Goal: Information Seeking & Learning: Learn about a topic

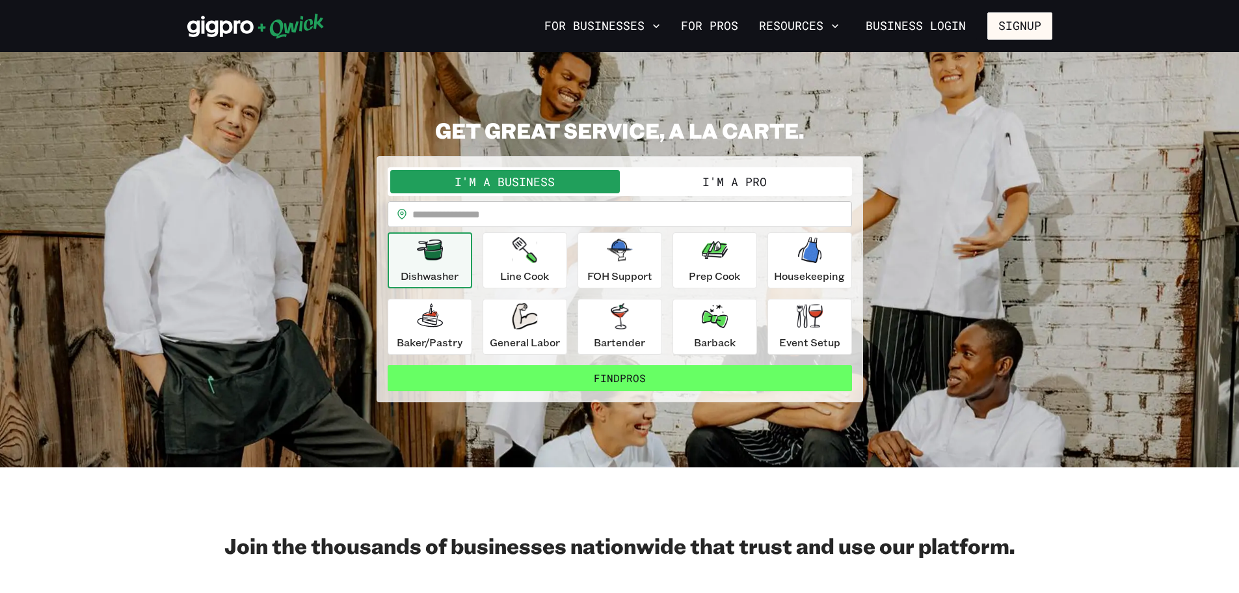
click at [610, 369] on button "Find Pros" at bounding box center [620, 378] width 464 height 26
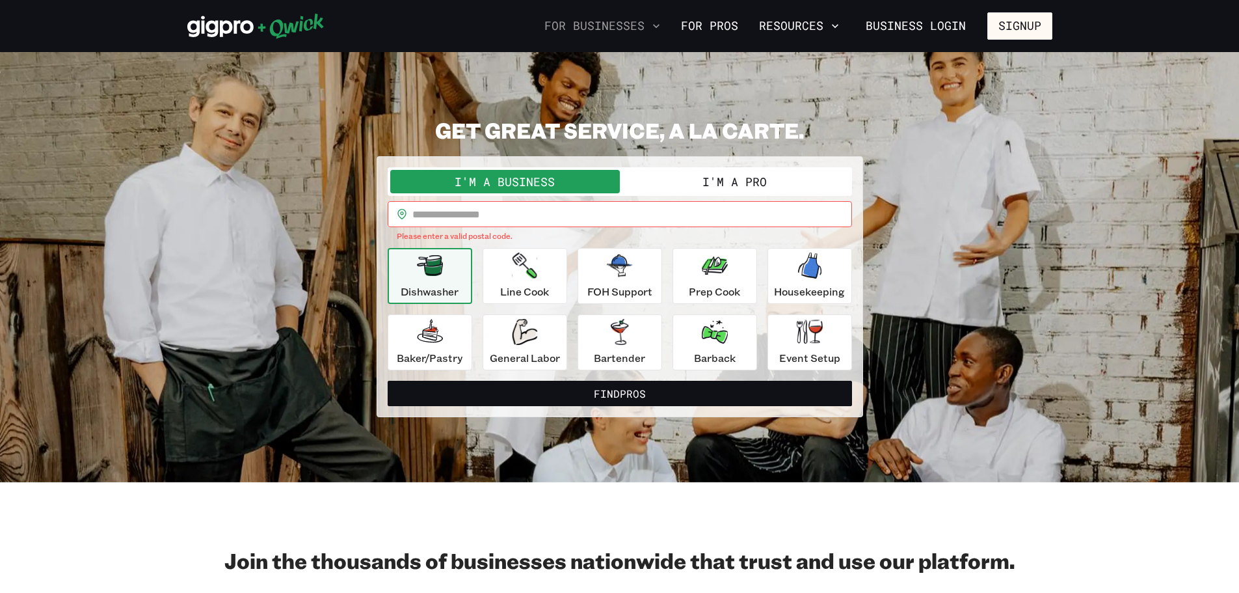
click at [619, 33] on button "For Businesses" at bounding box center [602, 26] width 126 height 22
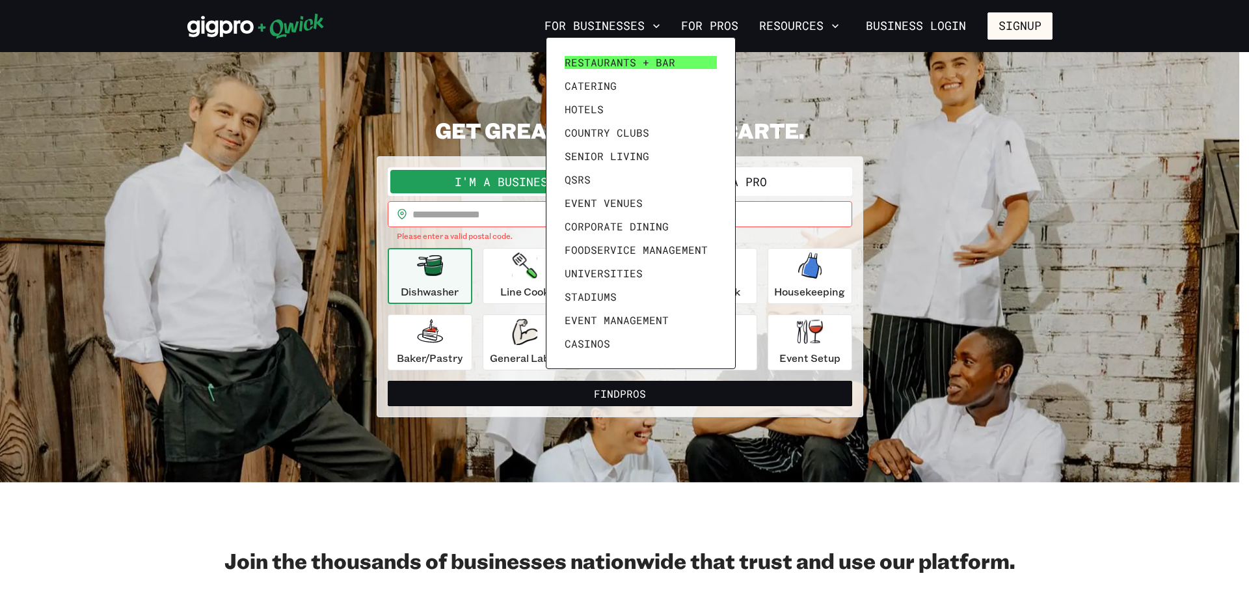
click at [610, 57] on span "Restaurants + Bar" at bounding box center [620, 62] width 111 height 13
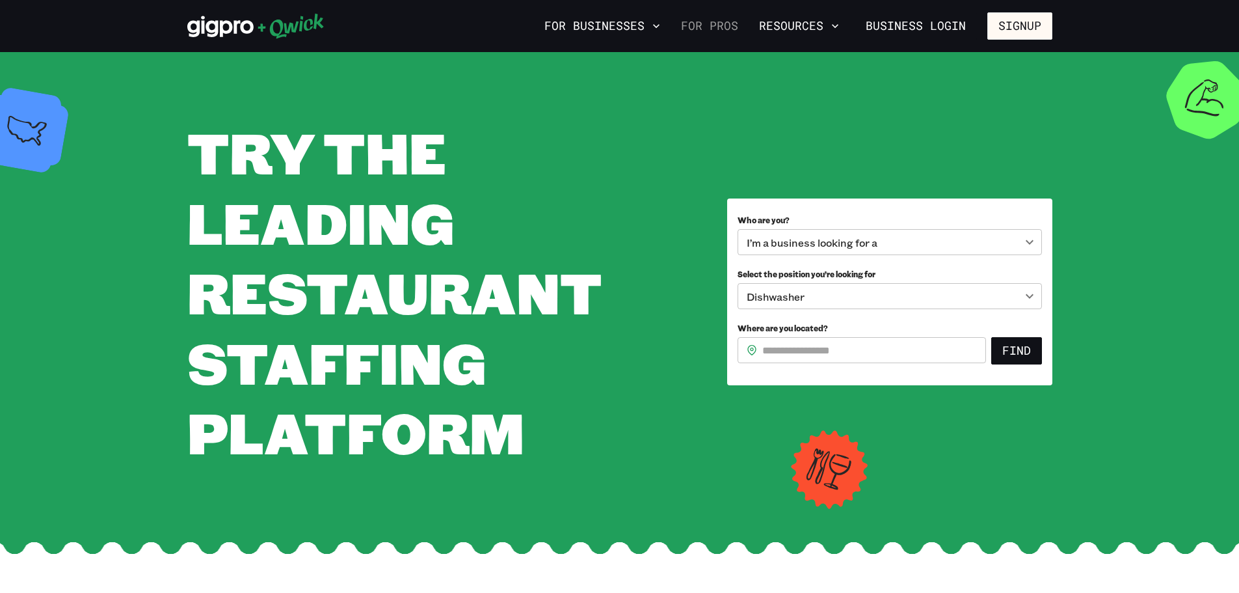
click at [717, 35] on link "For Pros" at bounding box center [710, 26] width 68 height 22
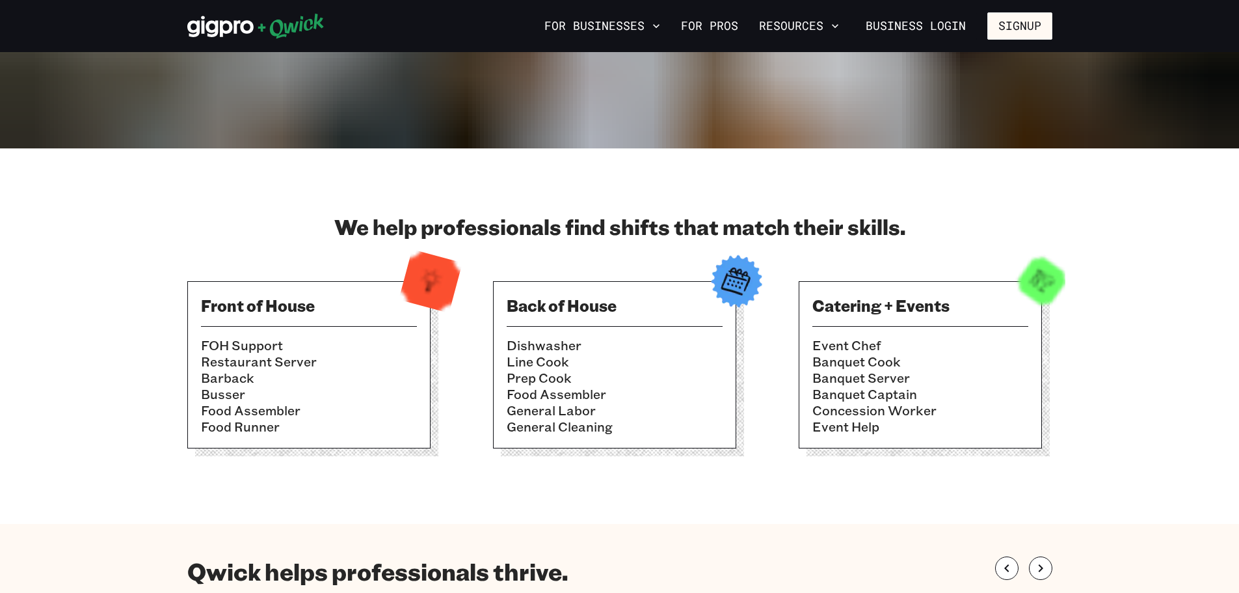
scroll to position [293, 0]
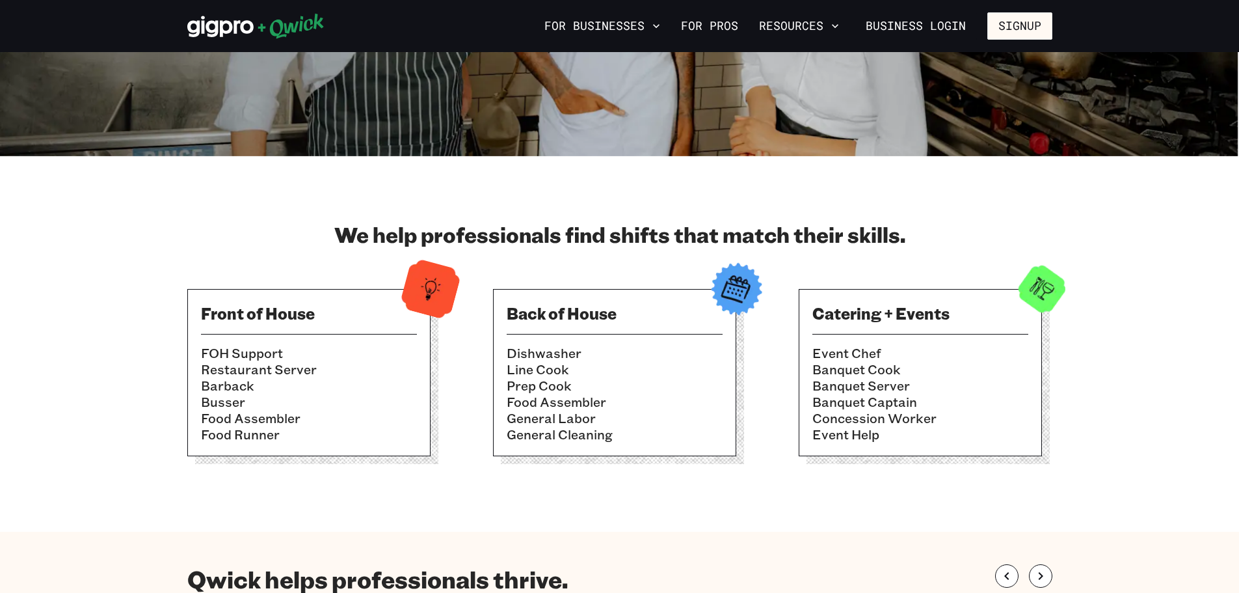
click at [370, 362] on li "Restaurant Server" at bounding box center [309, 369] width 216 height 16
click at [319, 331] on div "Front of House FOH Support Restaurant Server Barback [PERSON_NAME] Food Assembl…" at bounding box center [308, 372] width 243 height 167
click at [415, 292] on img at bounding box center [431, 289] width 64 height 64
click at [704, 302] on div "Back of House Dishwasher Line Cook Prep Cook Food Assembler General Labor Gener…" at bounding box center [614, 372] width 243 height 167
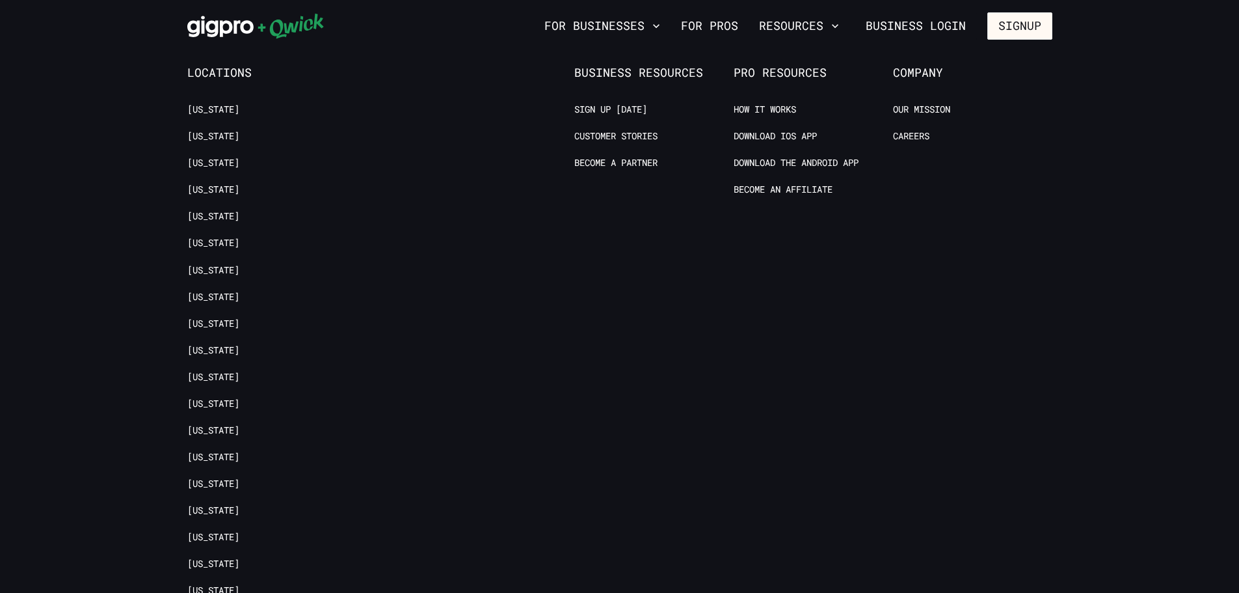
scroll to position [2725, 0]
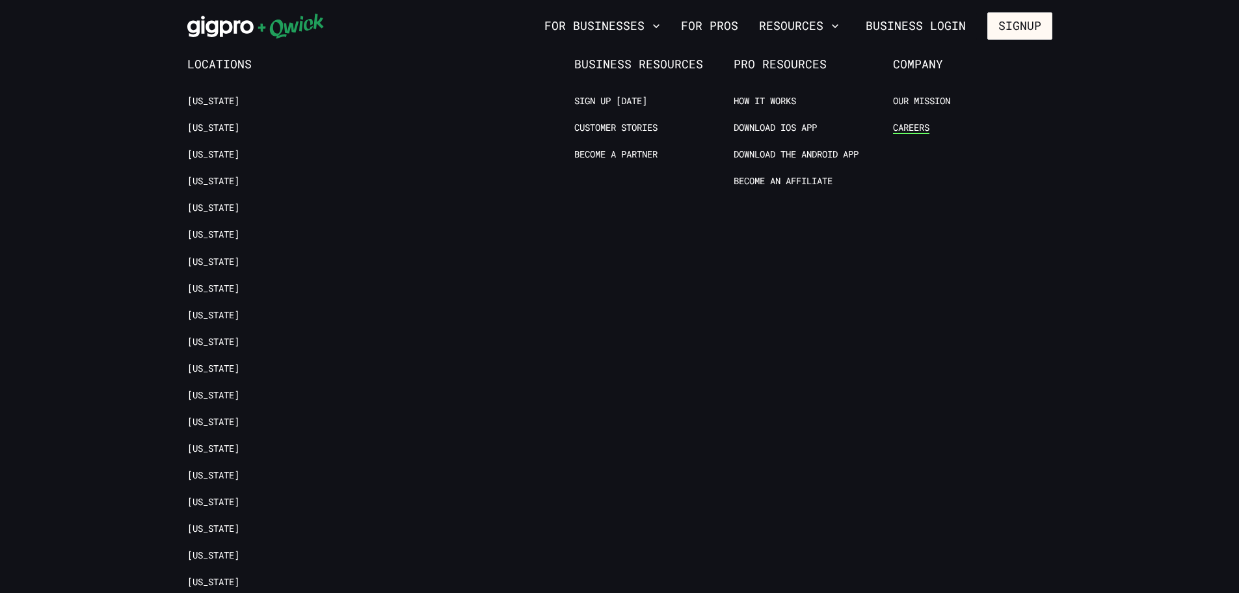
click at [922, 122] on link "Careers" at bounding box center [911, 128] width 36 height 12
